Goal: Transaction & Acquisition: Purchase product/service

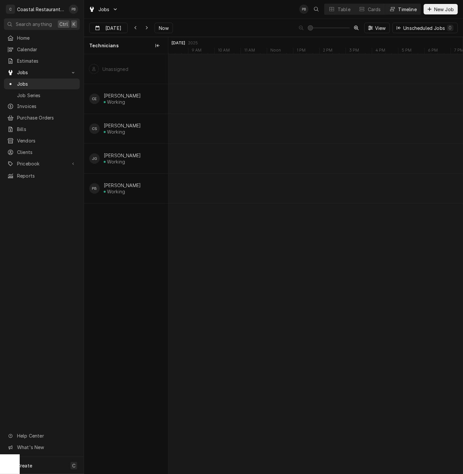
scroll to position [0, 5839]
click at [163, 25] on span "Now" at bounding box center [164, 28] width 12 height 7
type input "[DATE]"
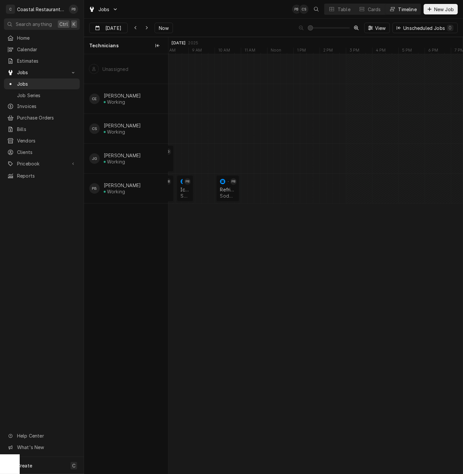
scroll to position [0, 0]
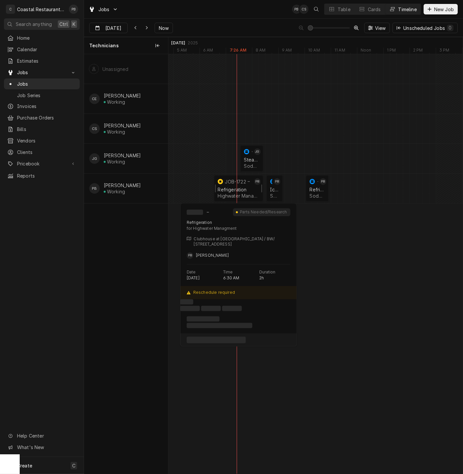
click at [237, 187] on div "Refrigeration" at bounding box center [239, 190] width 42 height 6
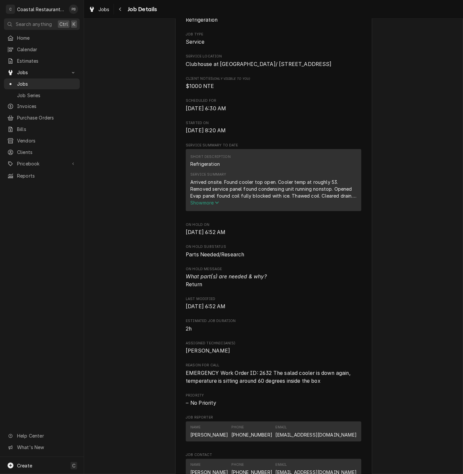
scroll to position [460, 0]
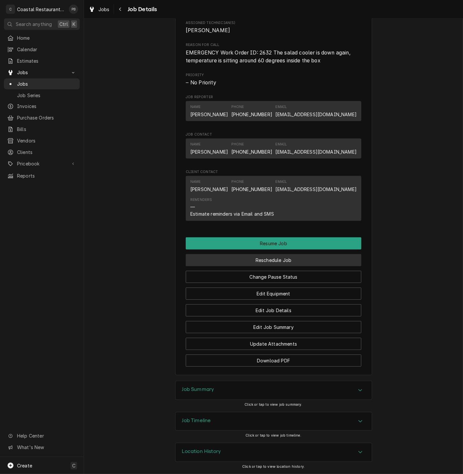
click at [282, 258] on button "Reschedule Job" at bounding box center [274, 260] width 176 height 12
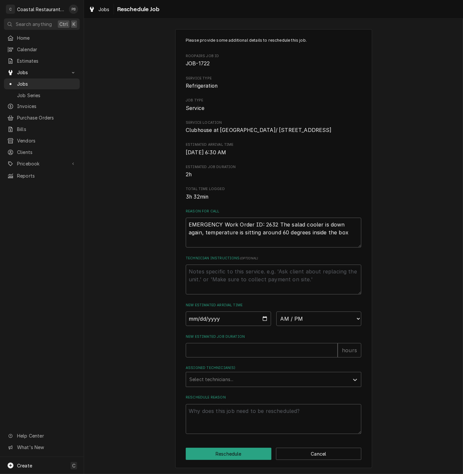
scroll to position [18, 0]
click at [262, 319] on input "Date" at bounding box center [228, 319] width 85 height 14
type input "2025-10-15"
type textarea "x"
click at [320, 328] on div "Please provide some additional details to reschedule this job. Roopairs Job ID …" at bounding box center [274, 235] width 176 height 397
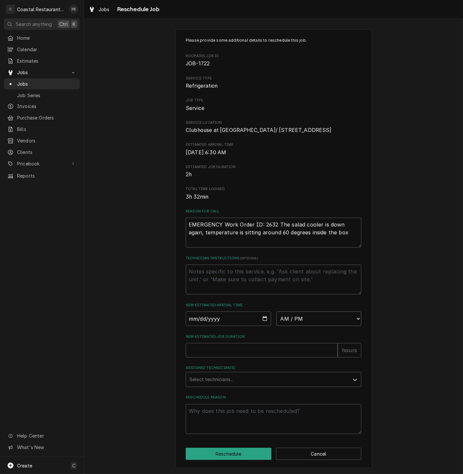
click at [322, 322] on select "AM / PM 6:00 AM 6:15 AM 6:30 AM 6:45 AM 7:00 AM 7:15 AM 7:30 AM 7:45 AM 8:00 AM…" at bounding box center [319, 319] width 85 height 14
select select "07:00:00"
click at [277, 312] on select "AM / PM 6:00 AM 6:15 AM 6:30 AM 6:45 AM 7:00 AM 7:15 AM 7:30 AM 7:45 AM 8:00 AM…" at bounding box center [319, 319] width 85 height 14
click at [226, 350] on input "New Estimated Job Duration" at bounding box center [262, 350] width 152 height 14
type textarea "x"
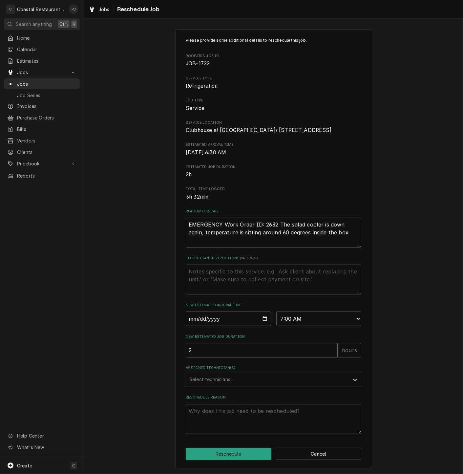
type input "2"
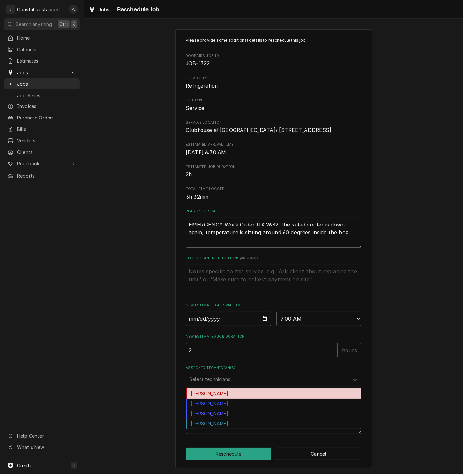
click at [248, 379] on div "Assigned Technician(s)" at bounding box center [267, 380] width 157 height 12
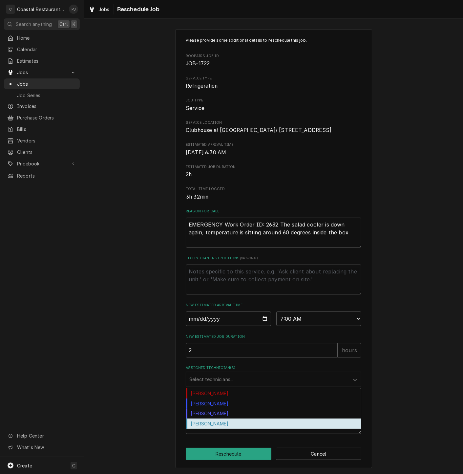
click at [237, 424] on div "Phill Blush" at bounding box center [273, 424] width 175 height 10
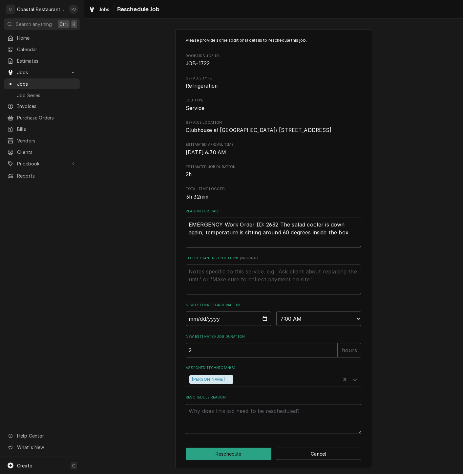
click at [238, 412] on textarea "Reschedule Reason" at bounding box center [274, 419] width 176 height 30
type textarea "x"
type textarea "r"
type textarea "x"
type textarea "re"
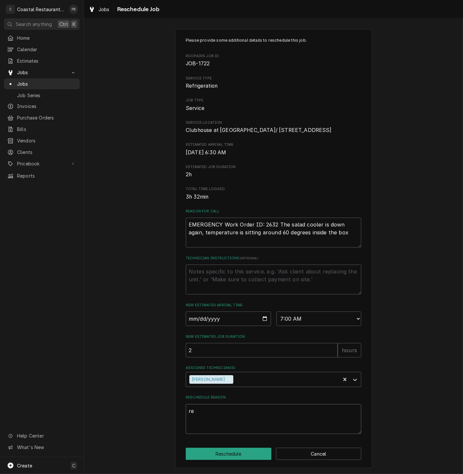
type textarea "x"
type textarea "res"
type textarea "x"
type textarea "resc"
type textarea "x"
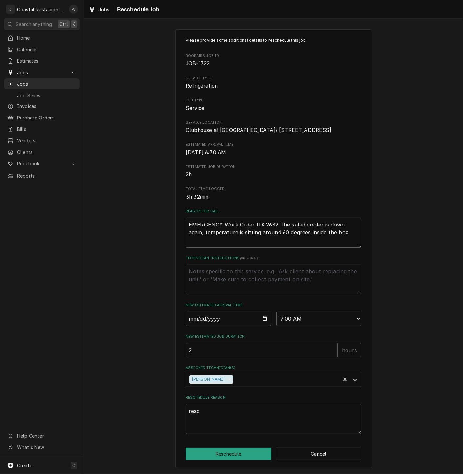
type textarea "resch"
type textarea "x"
type textarea "resche"
type textarea "x"
type textarea "reschedu"
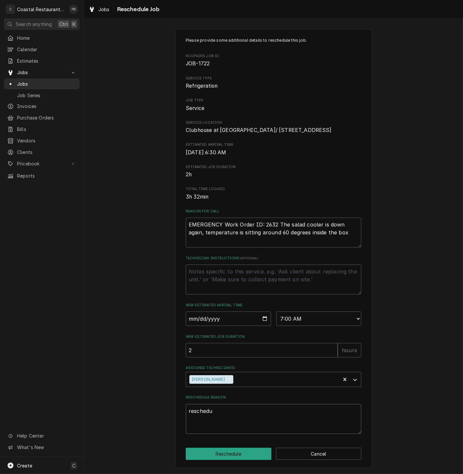
type textarea "x"
type textarea "reschedul"
type textarea "x"
type textarea "reschedule"
click at [236, 454] on button "Reschedule" at bounding box center [229, 454] width 86 height 12
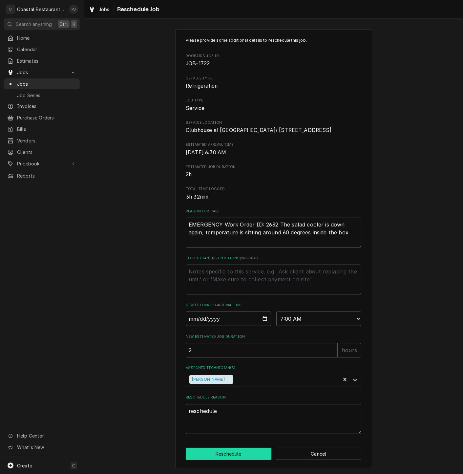
type textarea "x"
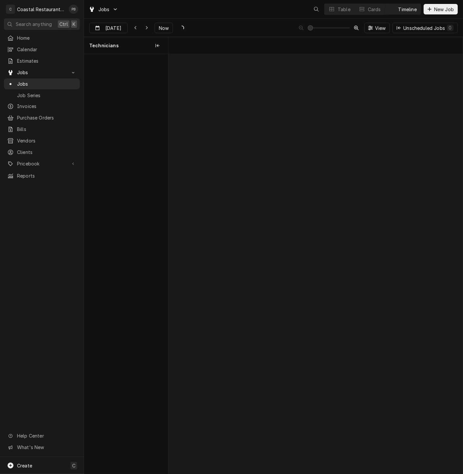
scroll to position [0, 5841]
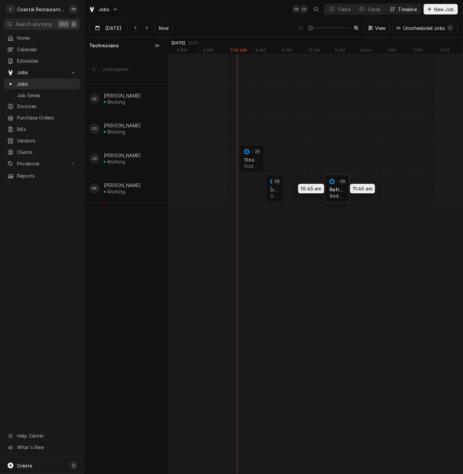
drag, startPoint x: 315, startPoint y: 188, endPoint x: 337, endPoint y: 188, distance: 22.0
click at [337, 188] on div "7:30 AM 8:30 AM JOB-1652 JG Steamer Repair Sodel Concepts | Bethany Beach, 1993…" at bounding box center [315, 264] width 295 height 420
drag, startPoint x: 335, startPoint y: 186, endPoint x: 343, endPoint y: 186, distance: 7.6
click at [343, 186] on div "7:30 AM 8:30 AM JOB-1652 JG Steamer Repair Sodel Concepts | Bethany Beach, 1993…" at bounding box center [315, 264] width 295 height 420
drag, startPoint x: 281, startPoint y: 187, endPoint x: 290, endPoint y: 187, distance: 8.5
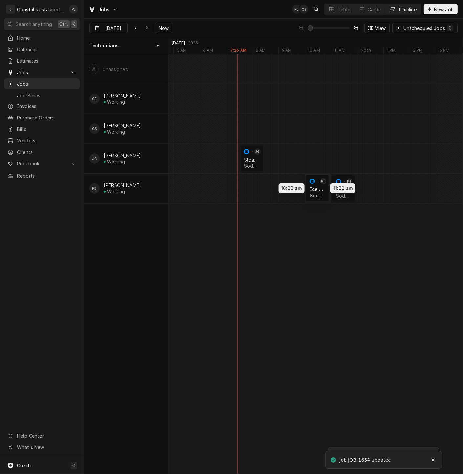
drag, startPoint x: 278, startPoint y: 189, endPoint x: 317, endPoint y: 188, distance: 39.1
click at [317, 188] on div "7:30 AM 8:30 AM JOB-1652 JG Steamer Repair Sodel Concepts | Bethany Beach, 1993…" at bounding box center [315, 264] width 295 height 420
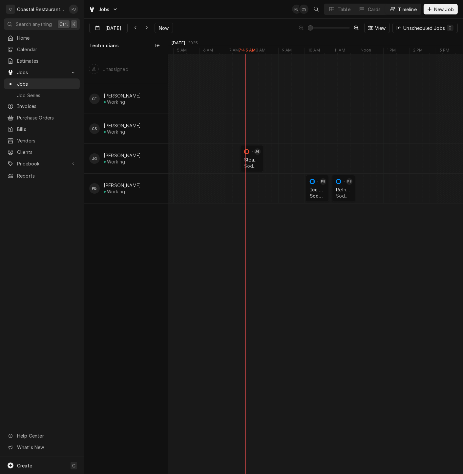
click at [325, 245] on div "7:30 AM 8:30 AM JOB-1652 JG Steamer Repair Sodel Concepts | Bethany Beach, 1993…" at bounding box center [315, 264] width 295 height 420
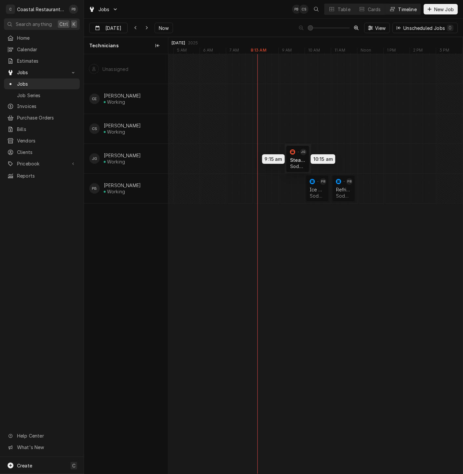
drag, startPoint x: 252, startPoint y: 159, endPoint x: 300, endPoint y: 160, distance: 48.3
click at [300, 160] on div "9:15 AM 10:15 AM JOB-1652 JG Steamer Repair Sodel Concepts | Bethany Beach, 199…" at bounding box center [315, 264] width 295 height 420
click at [25, 80] on span "Jobs" at bounding box center [46, 83] width 59 height 7
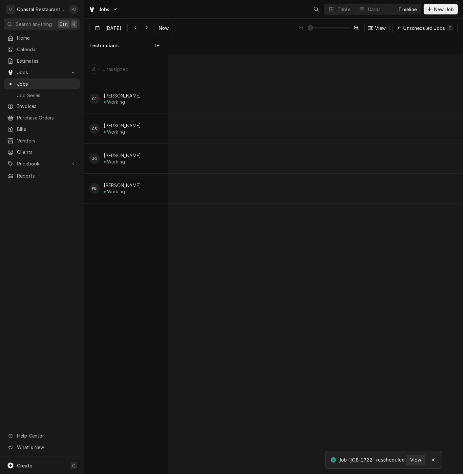
click at [342, 7] on div "Table" at bounding box center [344, 9] width 13 height 7
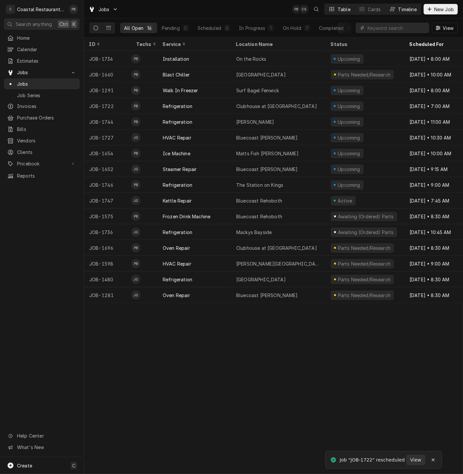
click at [404, 11] on div "Timeline" at bounding box center [408, 9] width 18 height 7
click at [406, 9] on div "Timeline" at bounding box center [408, 9] width 18 height 7
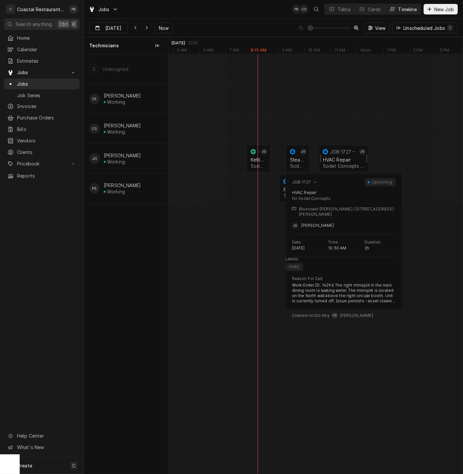
click at [338, 158] on div "HVAC Repair" at bounding box center [344, 160] width 42 height 6
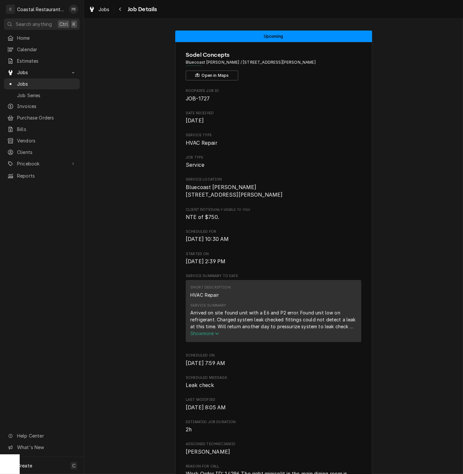
click at [205, 336] on span "Show more" at bounding box center [204, 334] width 29 height 6
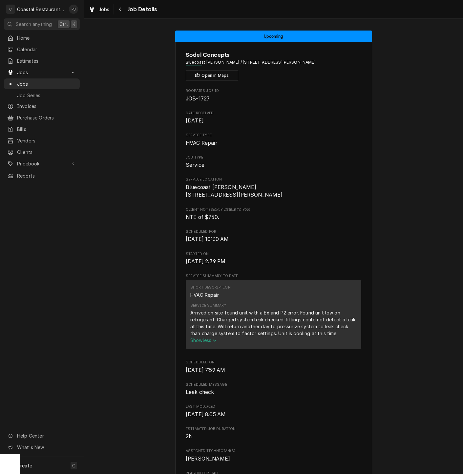
scroll to position [219, 0]
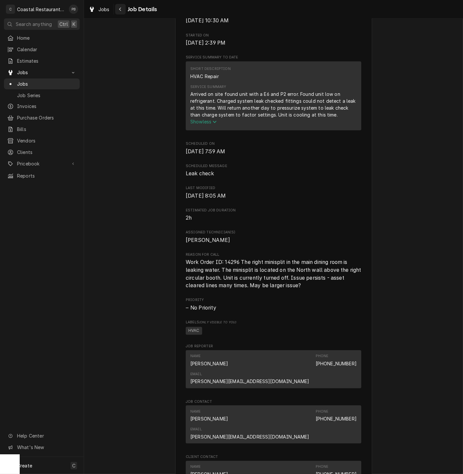
click at [120, 12] on button "Navigate back" at bounding box center [120, 9] width 11 height 11
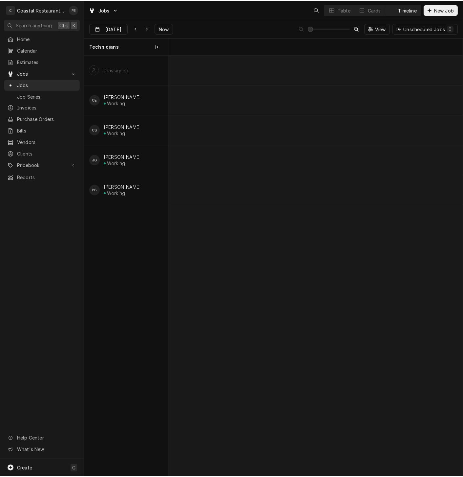
scroll to position [0, 5841]
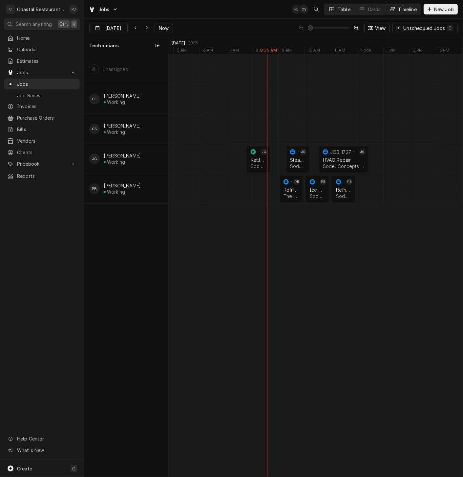
click at [337, 9] on button "Table" at bounding box center [340, 9] width 30 height 11
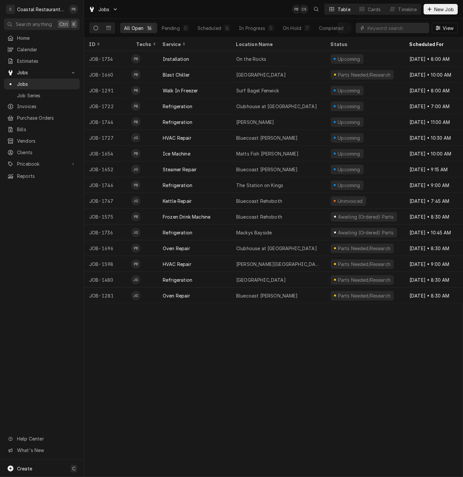
click at [329, 373] on div "ID Techs Service Location Name Status Scheduled For Source Source ID JOB-1734 P…" at bounding box center [273, 256] width 379 height 439
click at [273, 425] on div "ID Techs Service Location Name Status Scheduled For Source Source ID JOB-1734 P…" at bounding box center [273, 256] width 379 height 439
click at [33, 81] on span "Jobs" at bounding box center [46, 83] width 59 height 7
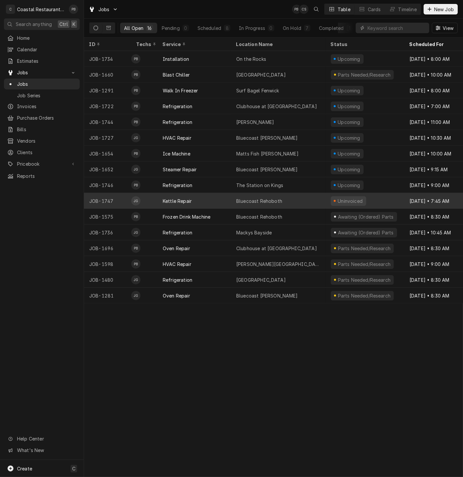
click at [203, 202] on div "Kettle Repair" at bounding box center [195, 201] width 74 height 16
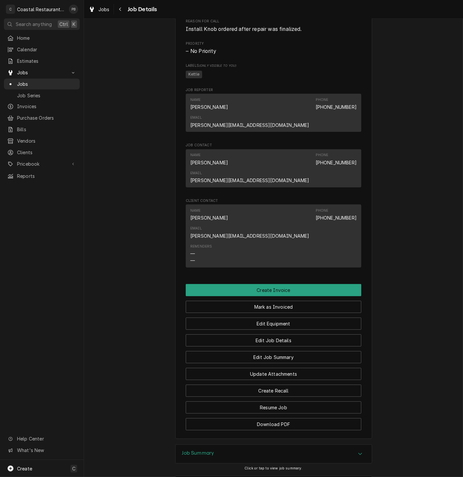
scroll to position [360, 0]
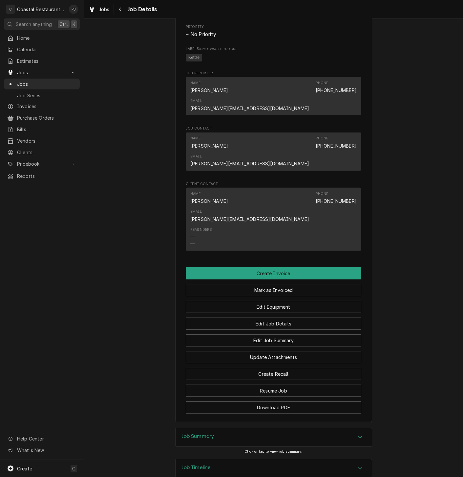
click at [356, 433] on div "Accordion Header" at bounding box center [361, 437] width 10 height 8
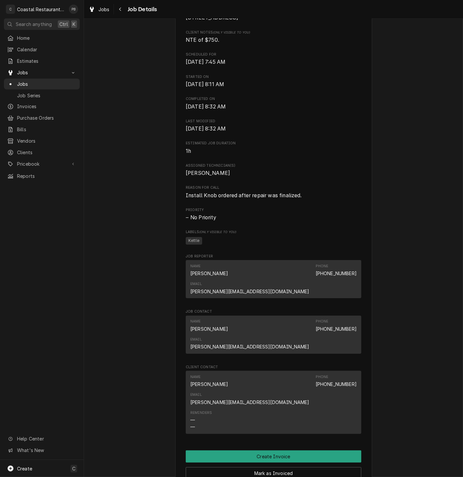
scroll to position [273, 0]
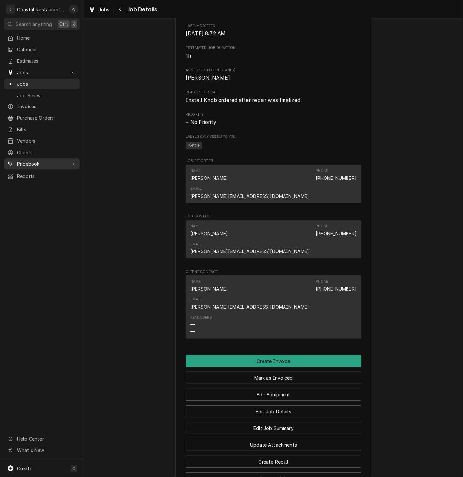
click at [28, 160] on span "Pricebook" at bounding box center [42, 163] width 50 height 7
click at [39, 183] on span "Parts & Materials" at bounding box center [46, 186] width 59 height 7
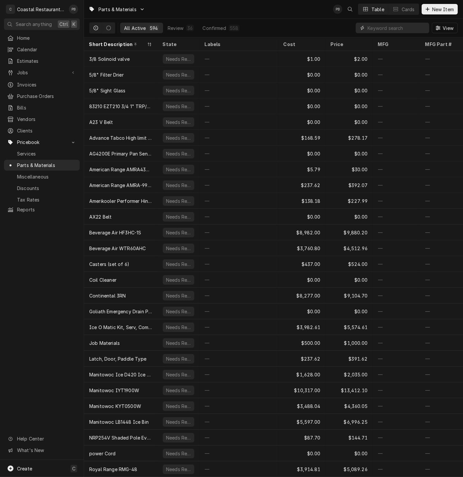
click at [403, 30] on input "Dynamic Content Wrapper" at bounding box center [397, 28] width 58 height 11
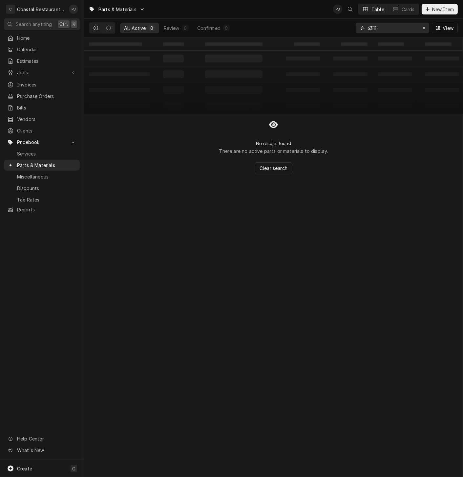
type input "6311-1"
drag, startPoint x: 403, startPoint y: 30, endPoint x: 362, endPoint y: 19, distance: 42.8
click at [361, 19] on div "6311-1 View" at bounding box center [407, 28] width 102 height 18
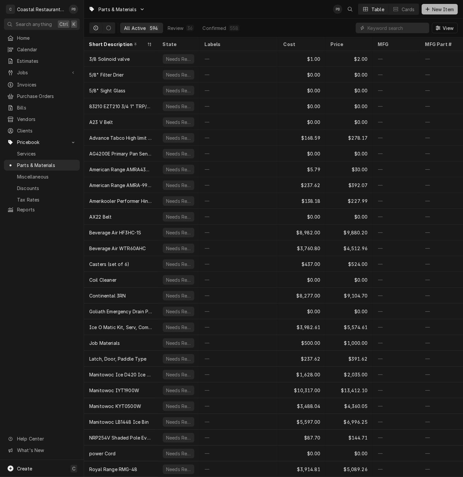
click at [432, 9] on span "New Item" at bounding box center [443, 9] width 24 height 7
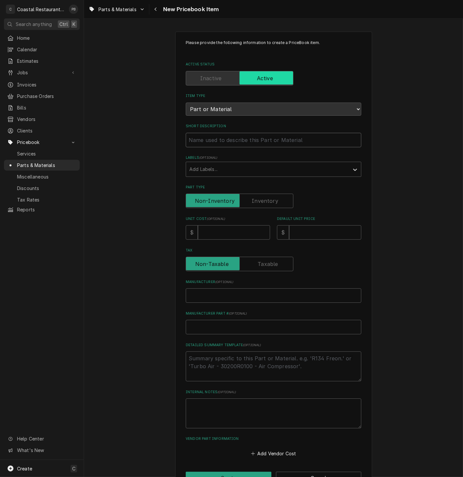
click at [231, 143] on input "Short Description" at bounding box center [274, 140] width 176 height 14
paste input "Crown Steam 6311-1 Knob, Cotherm Thermostat"
type textarea "x"
type input "Crown Steam 6311-1 Knob, Cotherm Thermostat"
click at [230, 234] on input "Unit Cost ( optional )" at bounding box center [234, 232] width 72 height 14
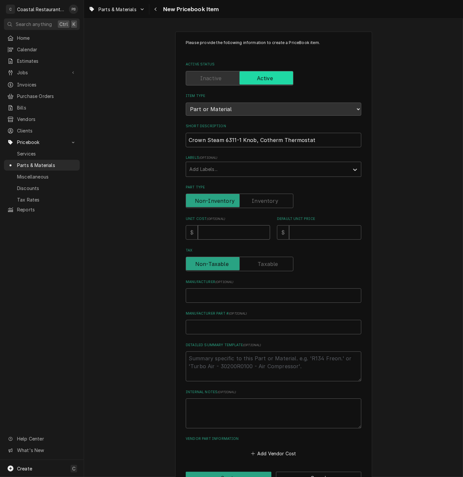
type textarea "x"
type input "9"
type textarea "x"
type input "91"
type textarea "x"
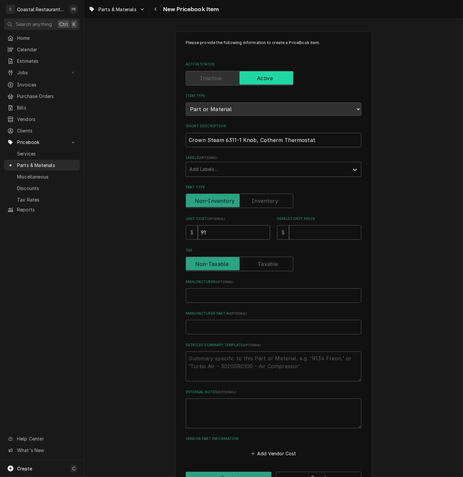
type input "91.0"
type textarea "x"
type input "91.08"
click at [317, 241] on div "Please provide the following information to create a PriceBook item. Active Sta…" at bounding box center [274, 249] width 176 height 418
click at [320, 236] on input "Default Unit Price" at bounding box center [325, 232] width 72 height 14
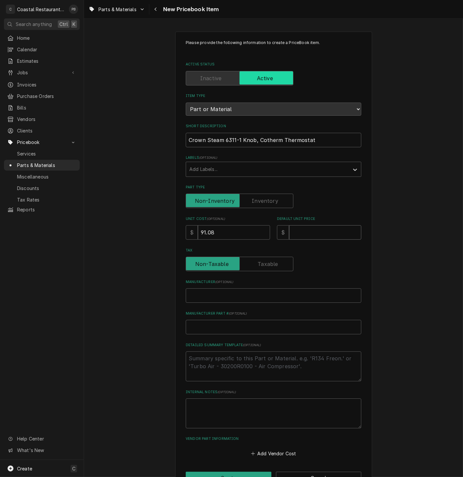
click at [319, 236] on input "Default Unit Price" at bounding box center [325, 232] width 72 height 14
type textarea "x"
type input "1"
type textarea "x"
type input "15"
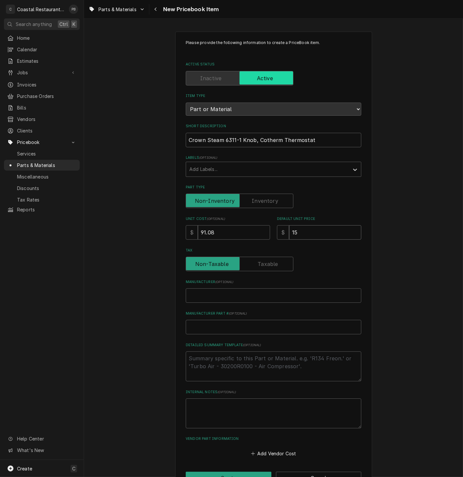
type textarea "x"
type input "150"
type textarea "x"
type input "150.2"
type textarea "x"
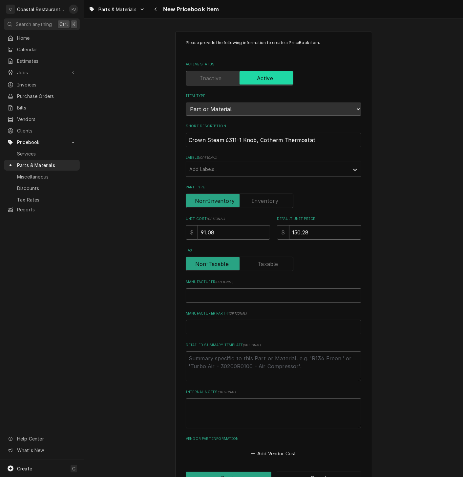
type input "150.28"
click at [242, 292] on input "Manufacturer ( optional )" at bounding box center [274, 295] width 176 height 14
type textarea "x"
type input "C"
type textarea "x"
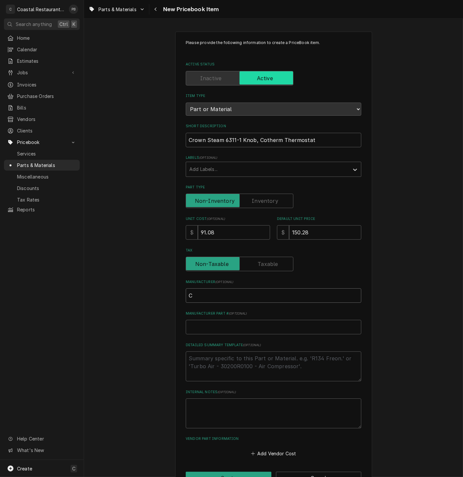
type input "Cr"
type textarea "x"
type input "Cro"
type textarea "x"
type input "Crow"
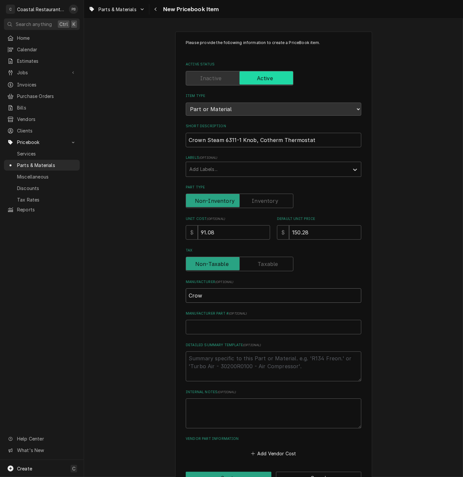
type textarea "x"
type input "Crown"
type textarea "x"
type input "Crown"
type textarea "x"
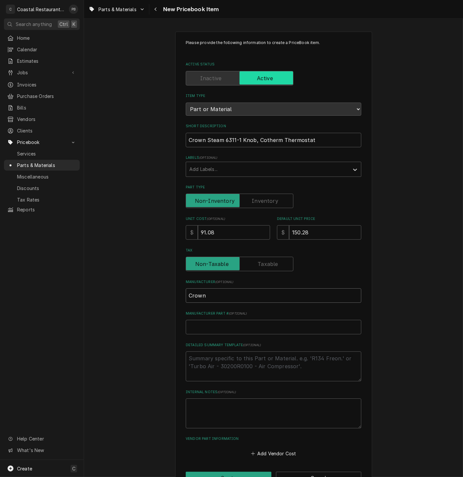
type input "Crown S"
type textarea "x"
type input "Crown St"
type textarea "x"
type input "Crown Stea"
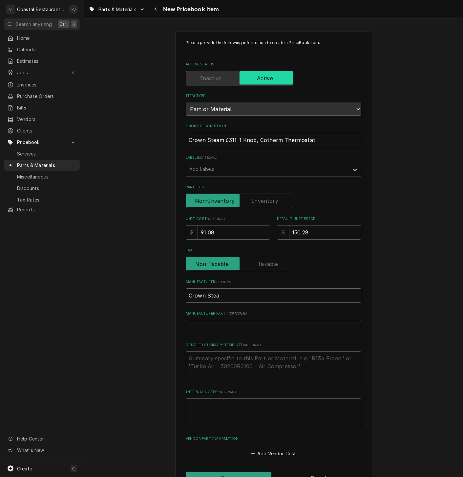
type textarea "x"
type input "Crown Steam"
type textarea "x"
type input "Crown Steam"
click at [220, 328] on input "Manufacturer Part # ( optional )" at bounding box center [274, 327] width 176 height 14
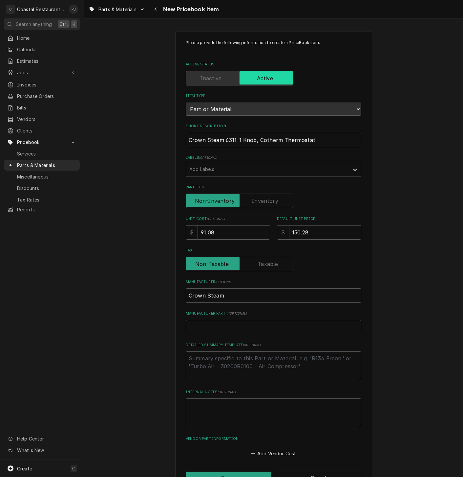
type textarea "x"
type input "6"
type textarea "x"
type input "63"
type textarea "x"
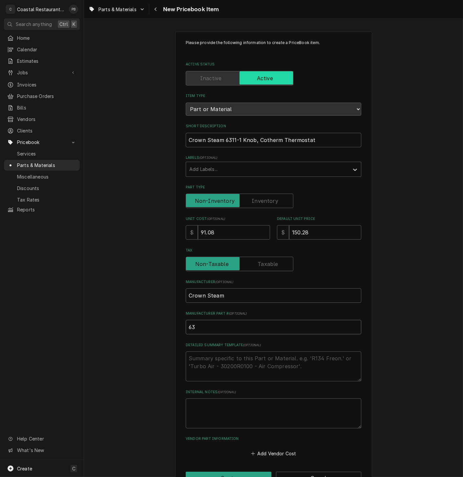
type input "631"
type textarea "x"
type input "6311"
type textarea "x"
type input "6311-"
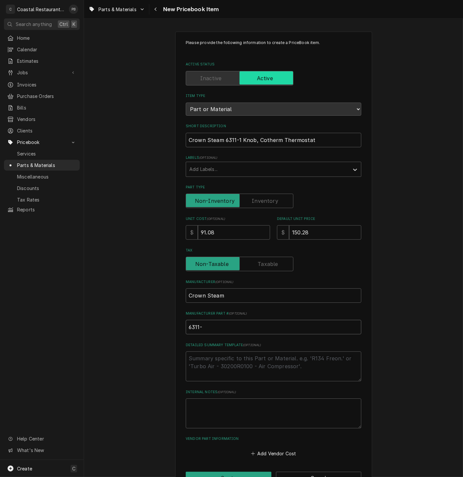
type textarea "x"
type input "6311-1"
click at [227, 366] on textarea "Detailed Summary Template ( optional )" at bounding box center [274, 366] width 176 height 30
type textarea "x"
type textarea "t"
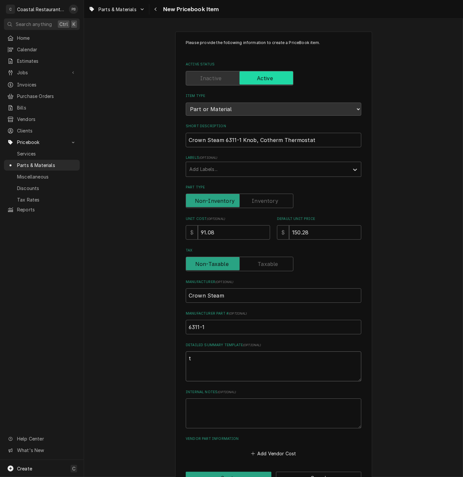
type textarea "x"
type textarea "th"
type textarea "x"
type textarea "the"
type textarea "x"
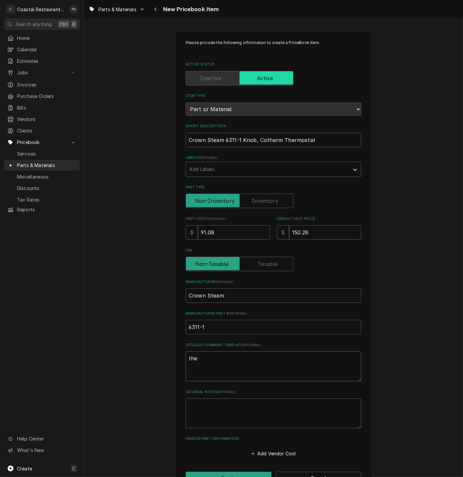
type textarea "ther"
type textarea "x"
type textarea "therm"
type textarea "x"
type textarea "thermos"
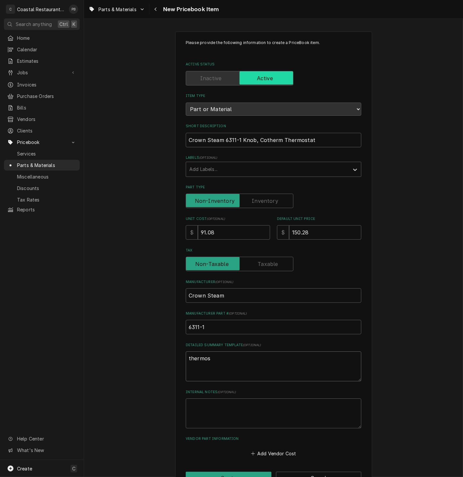
type textarea "x"
type textarea "thermost"
type textarea "x"
type textarea "thermosta"
type textarea "x"
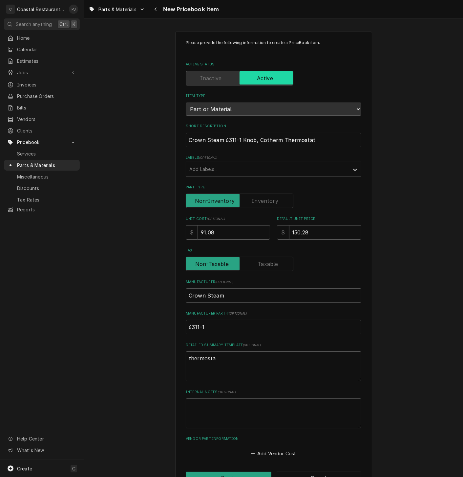
type textarea "thermostaa"
type textarea "x"
type textarea "thermostaat"
type textarea "x"
type textarea "thermostaa"
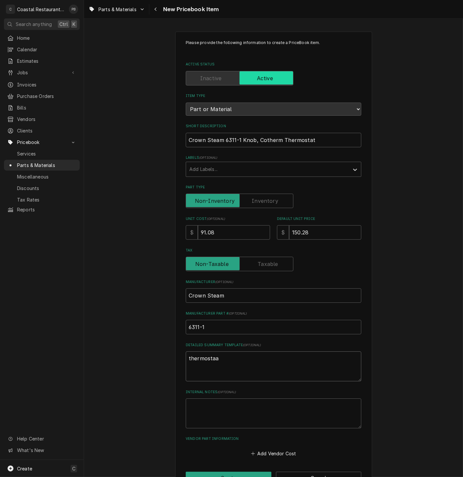
type textarea "x"
type textarea "thermostat"
type textarea "x"
type textarea "thermostat"
type textarea "x"
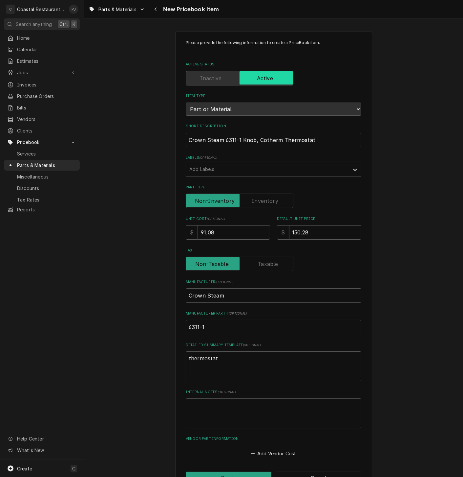
type textarea "thermostat k"
type textarea "x"
type textarea "thermostat kno"
type textarea "x"
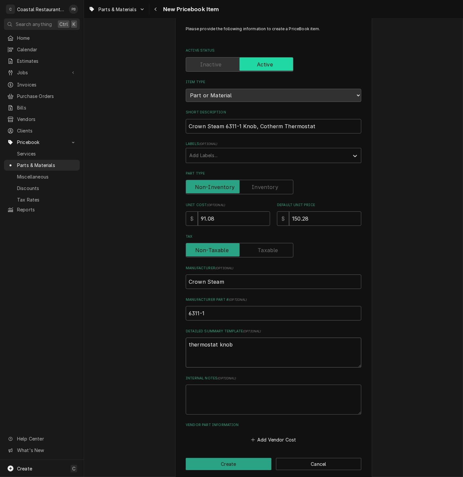
scroll to position [21, 0]
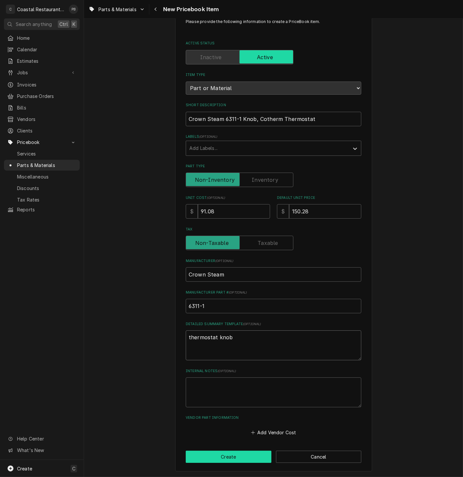
type textarea "thermostat knob"
click at [210, 456] on button "Create" at bounding box center [229, 456] width 86 height 12
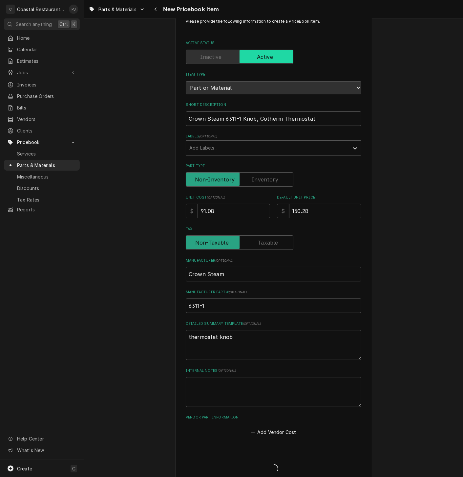
type textarea "x"
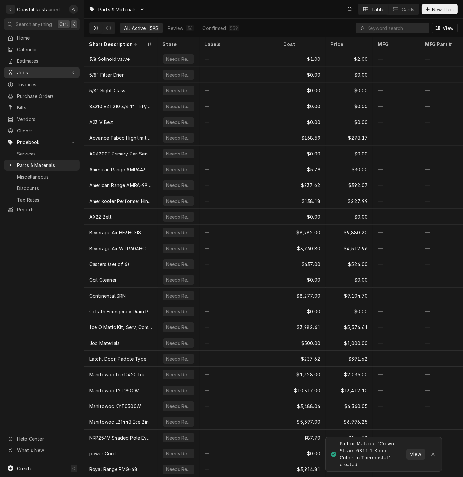
click at [29, 69] on span "Jobs" at bounding box center [42, 72] width 50 height 7
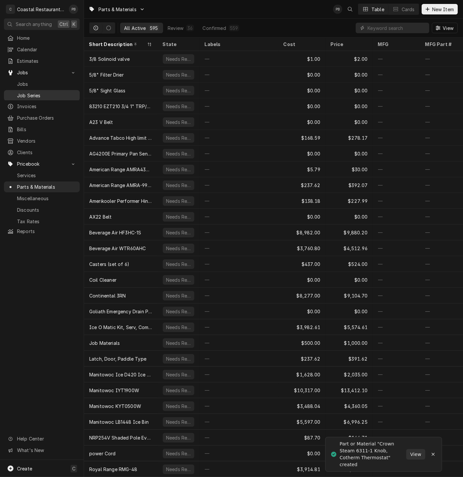
click at [30, 92] on span "Job Series" at bounding box center [46, 95] width 59 height 7
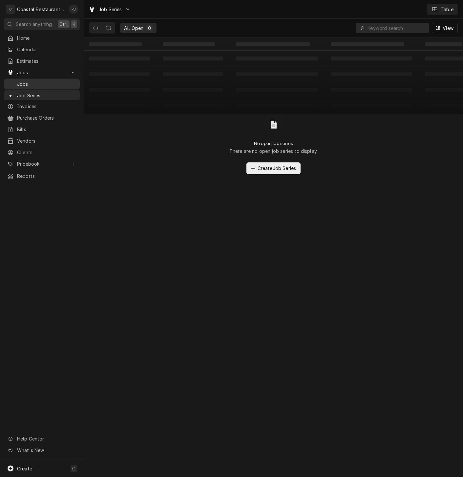
click at [30, 80] on span "Jobs" at bounding box center [46, 83] width 59 height 7
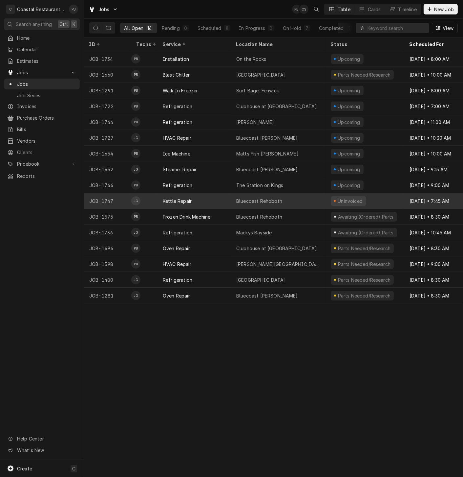
click at [281, 197] on div "Bluecoast Rehoboth" at bounding box center [278, 201] width 95 height 16
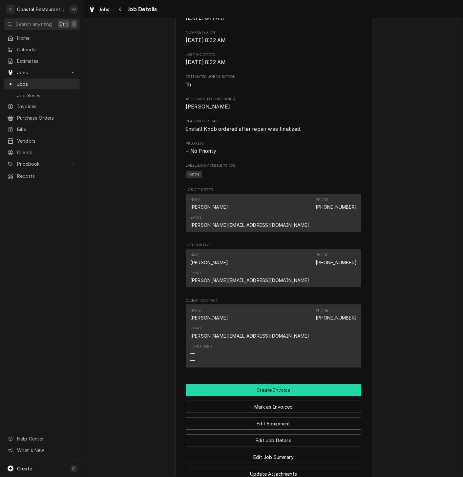
scroll to position [360, 0]
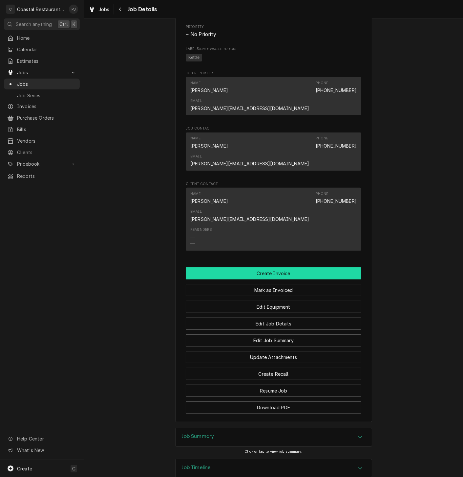
click at [283, 267] on button "Create Invoice" at bounding box center [274, 273] width 176 height 12
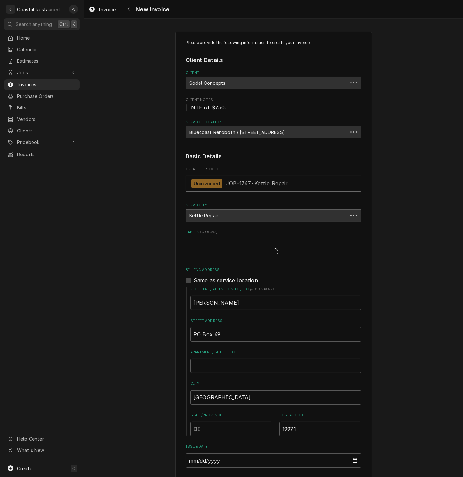
type textarea "x"
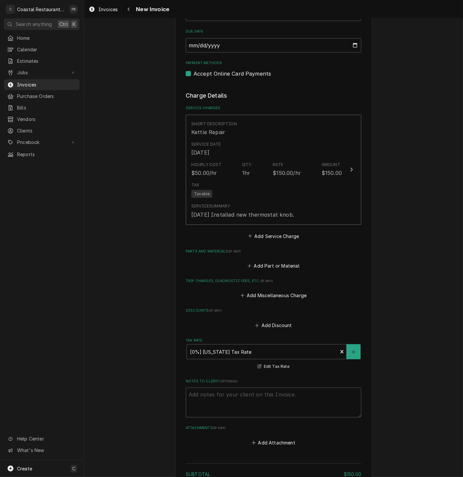
scroll to position [580, 0]
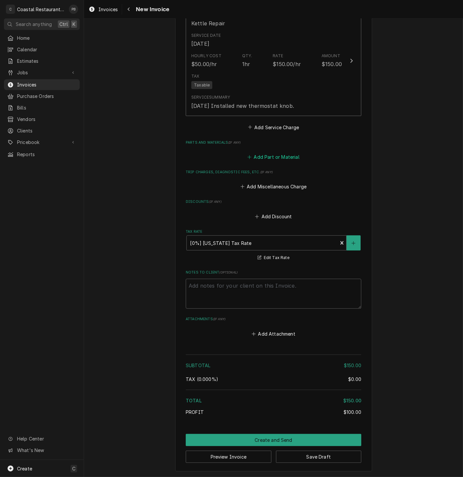
click at [278, 154] on button "Add Part or Material" at bounding box center [274, 156] width 54 height 9
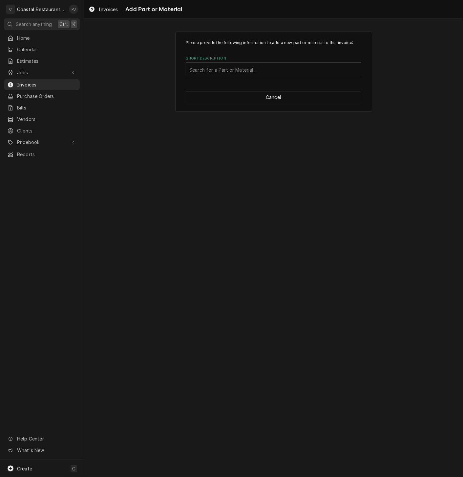
click at [271, 65] on div "Short Description" at bounding box center [273, 70] width 168 height 12
type input "6311-1"
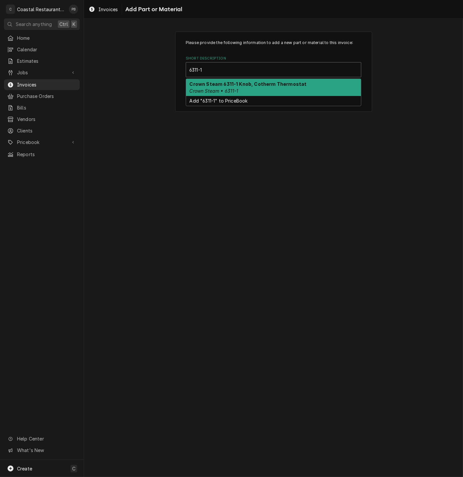
click at [266, 82] on strong "Crown Steam 6311-1 Knob, Cotherm Thermostat" at bounding box center [248, 84] width 117 height 6
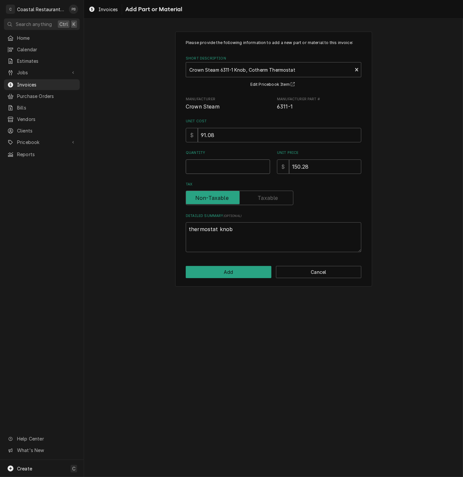
click at [215, 168] on input "Quantity" at bounding box center [228, 166] width 84 height 14
type textarea "x"
type input "1"
click at [251, 276] on button "Add" at bounding box center [229, 272] width 86 height 12
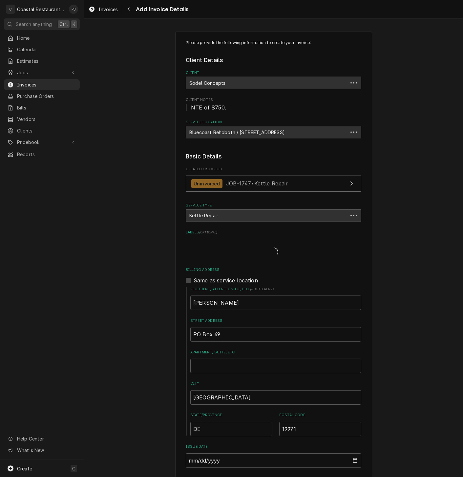
scroll to position [573, 0]
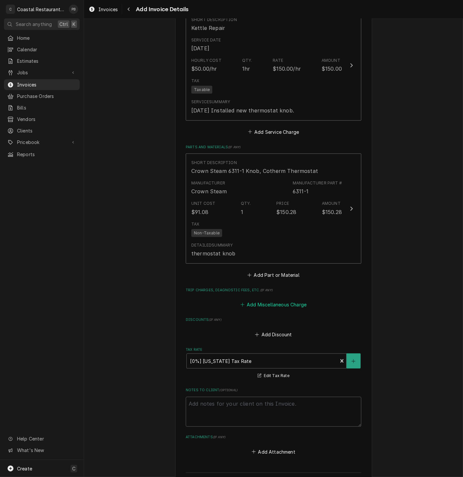
click at [273, 309] on button "Add Miscellaneous Charge" at bounding box center [273, 304] width 68 height 9
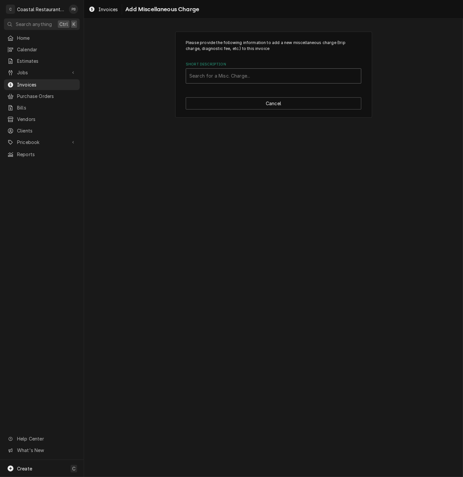
drag, startPoint x: 237, startPoint y: 65, endPoint x: 235, endPoint y: 73, distance: 7.7
click at [237, 66] on label "Short Description" at bounding box center [274, 64] width 176 height 5
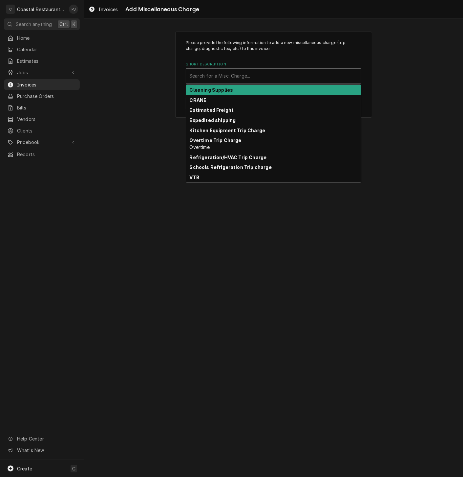
click at [234, 76] on div "Short Description" at bounding box center [273, 76] width 168 height 12
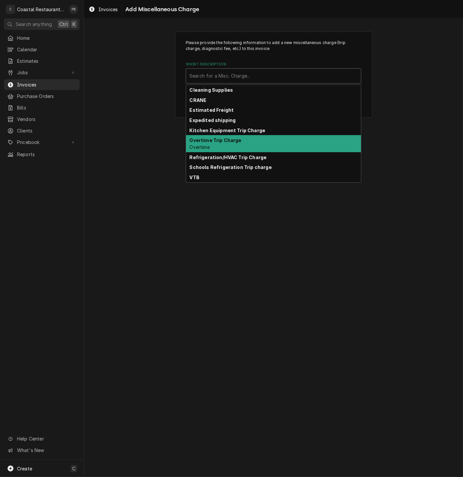
click at [252, 130] on strong "Kitchen Equipment Trip Charge" at bounding box center [228, 130] width 76 height 6
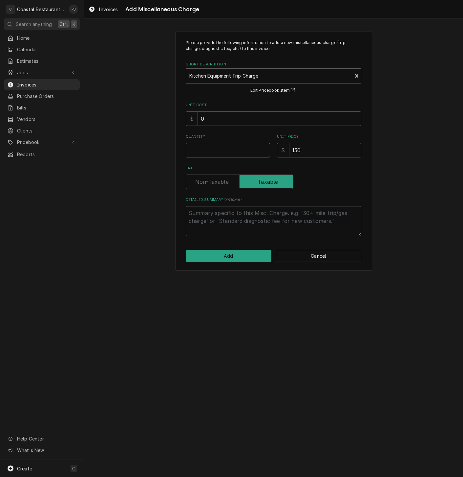
click at [216, 151] on input "Quantity" at bounding box center [228, 150] width 84 height 14
type textarea "x"
type input "1"
click at [241, 257] on button "Add" at bounding box center [229, 256] width 86 height 12
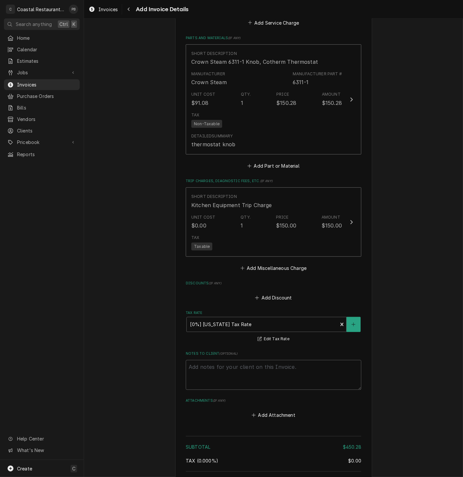
scroll to position [766, 0]
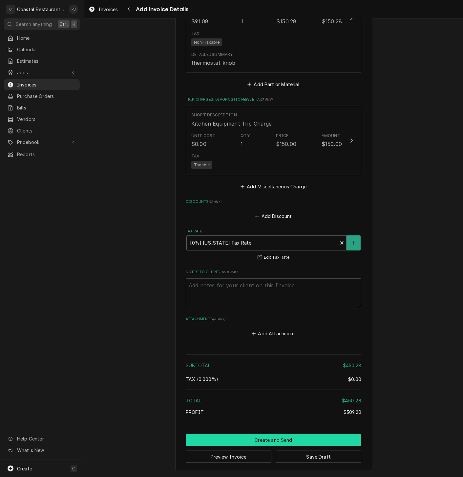
click at [280, 439] on button "Create and Send" at bounding box center [274, 440] width 176 height 12
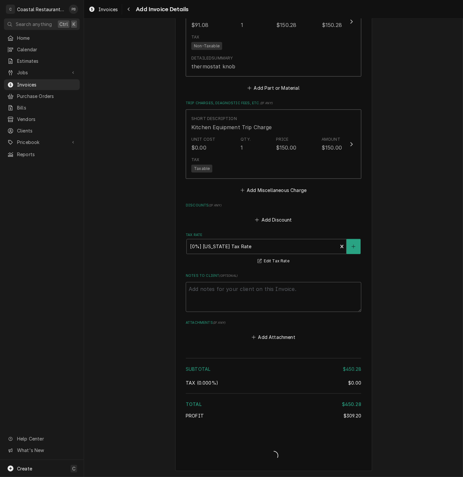
type textarea "x"
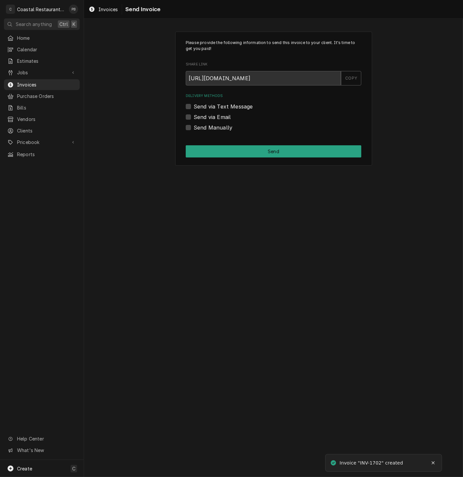
click at [194, 117] on label "Send via Email" at bounding box center [212, 117] width 37 height 8
click at [194, 117] on input "Send via Email" at bounding box center [282, 120] width 176 height 14
checkbox input "true"
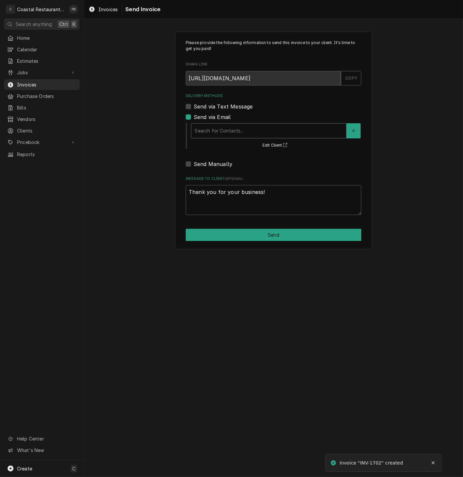
click at [245, 132] on div "Delivery Methods" at bounding box center [269, 131] width 148 height 12
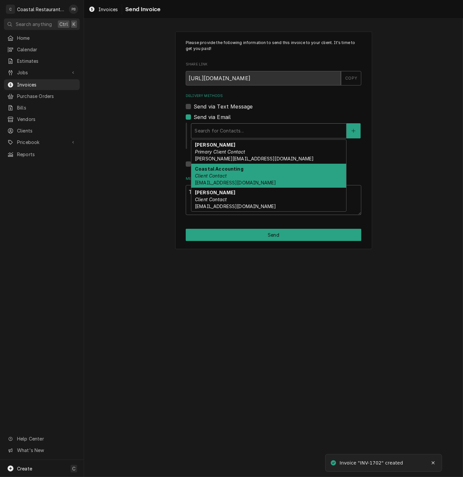
click at [236, 173] on div "Coastal Accounting Client Contact Accounting@coastalrestaurantrepair.com" at bounding box center [268, 176] width 155 height 24
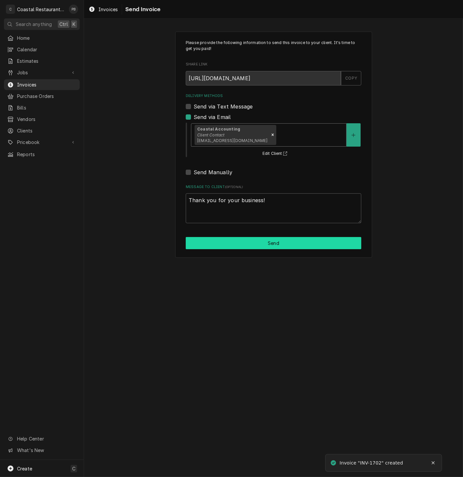
click at [273, 244] on button "Send" at bounding box center [274, 243] width 176 height 12
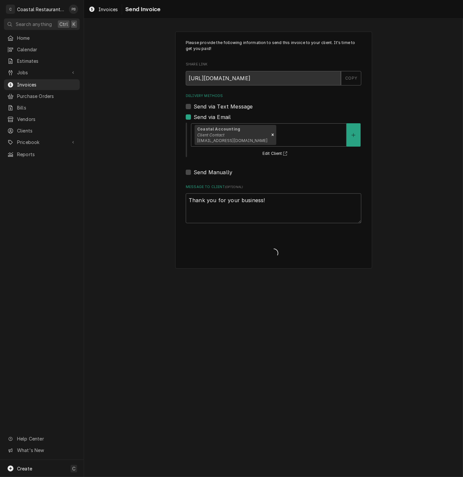
type textarea "x"
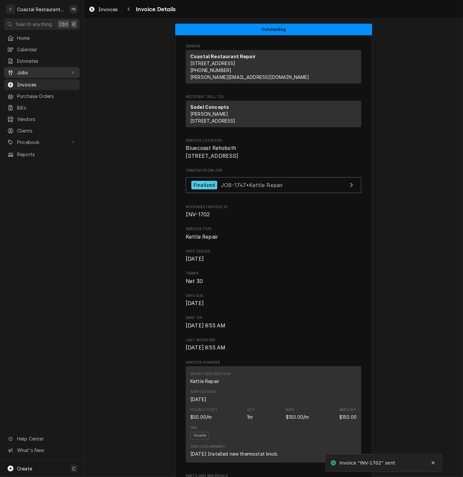
click at [27, 69] on span "Jobs" at bounding box center [42, 72] width 50 height 7
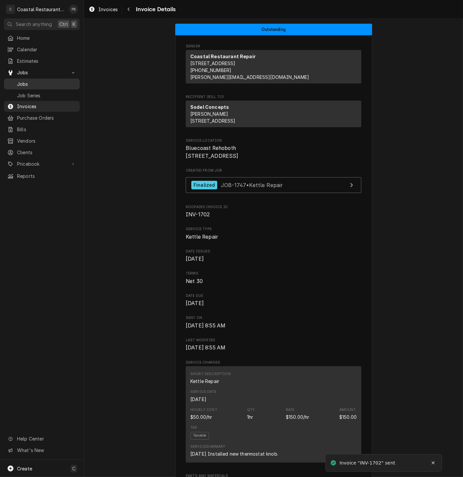
click at [27, 82] on span "Jobs" at bounding box center [46, 83] width 59 height 7
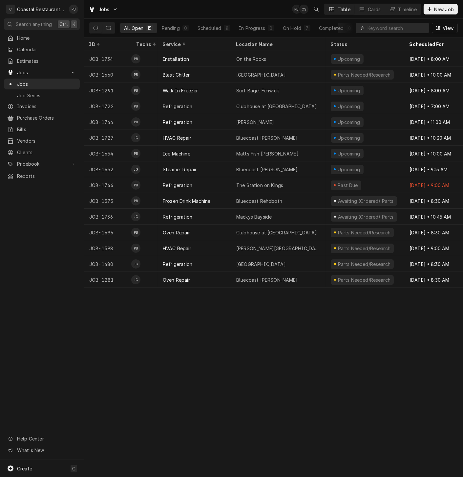
click at [274, 412] on div "ID Techs Service Location Name Status Scheduled For Source Source ID JOB-1734 P…" at bounding box center [273, 256] width 379 height 439
click at [231, 343] on div "ID Techs Service Location Name Status Scheduled For Source Source ID JOB-1734 P…" at bounding box center [273, 256] width 379 height 439
